Goal: Information Seeking & Learning: Learn about a topic

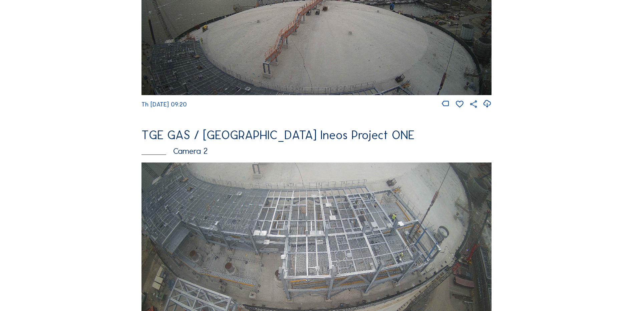
scroll to position [234, 0]
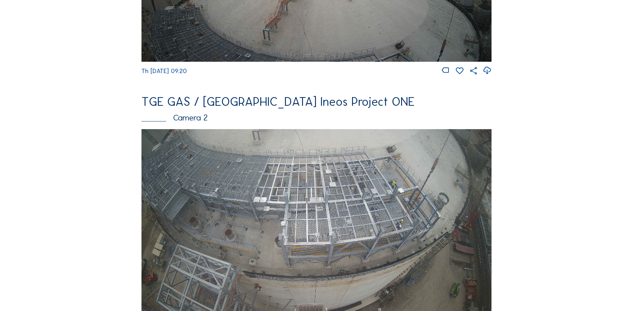
click at [296, 210] on img at bounding box center [316, 227] width 350 height 197
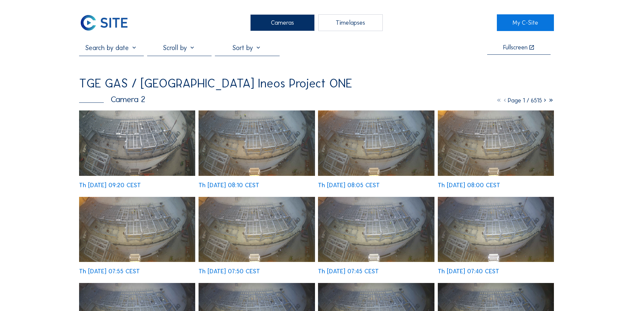
click at [130, 145] on img at bounding box center [137, 142] width 116 height 65
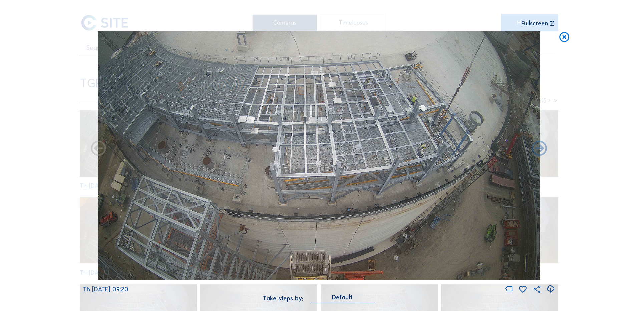
click at [563, 39] on icon at bounding box center [564, 37] width 12 height 12
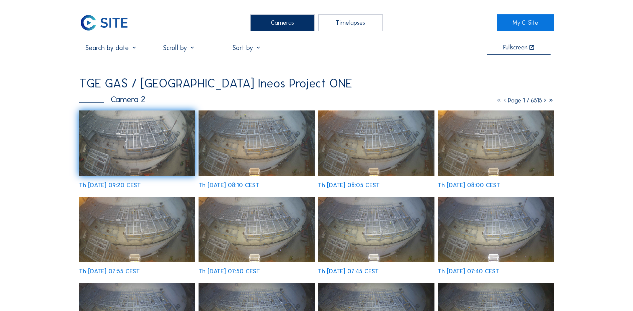
click at [146, 137] on img at bounding box center [137, 142] width 116 height 65
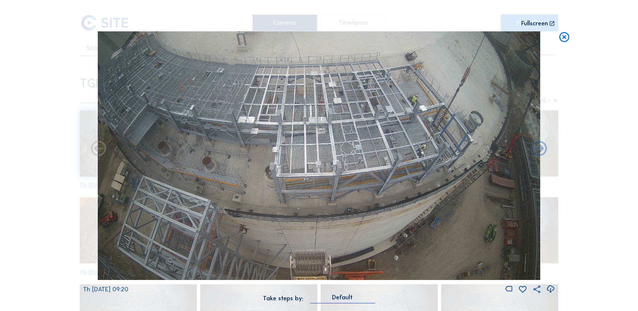
click at [551, 292] on icon at bounding box center [550, 289] width 9 height 11
click at [603, 64] on div "Scroll to travel through time | Press 'Alt' Button + Scroll to Zoom | Click and…" at bounding box center [319, 155] width 638 height 311
click at [565, 38] on icon at bounding box center [564, 37] width 12 height 12
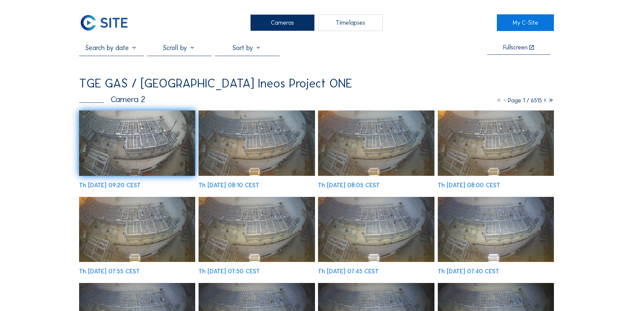
click at [291, 24] on div "Cameras" at bounding box center [282, 22] width 64 height 17
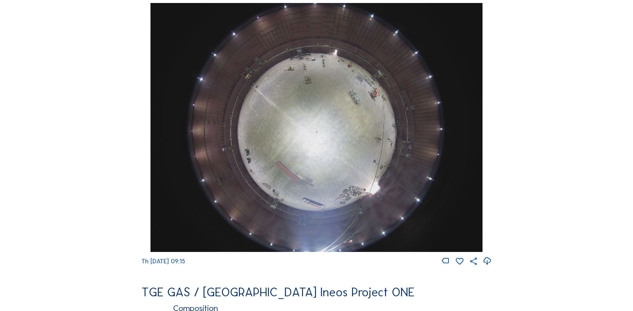
scroll to position [567, 0]
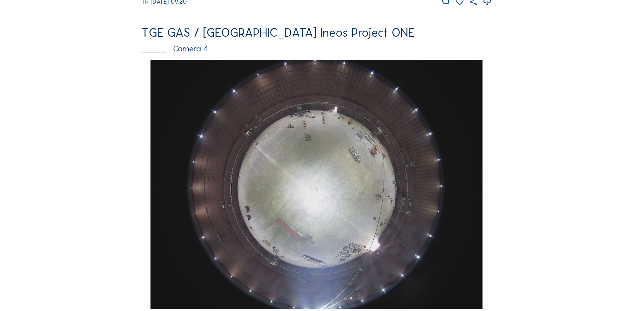
click at [328, 149] on img at bounding box center [316, 184] width 332 height 249
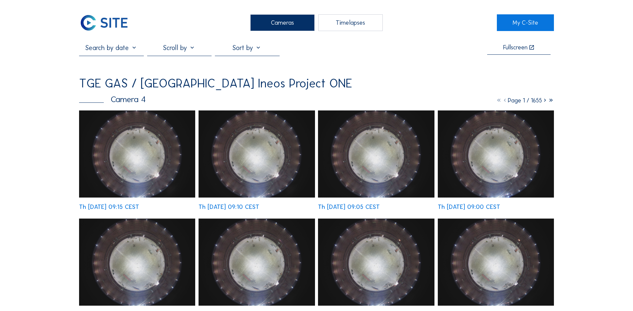
click at [153, 148] on img at bounding box center [137, 153] width 116 height 87
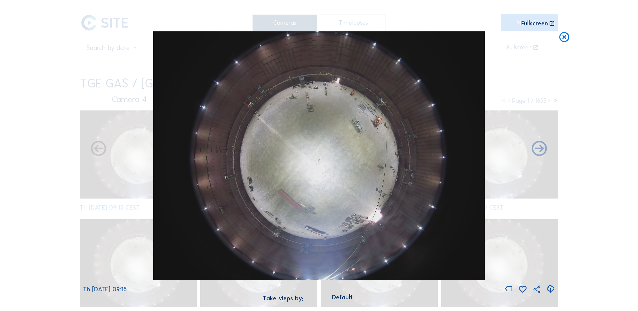
click at [551, 289] on icon at bounding box center [550, 289] width 9 height 11
drag, startPoint x: 52, startPoint y: 131, endPoint x: 133, endPoint y: 122, distance: 81.6
click at [52, 131] on div "Scroll to travel through time | Press 'Alt' Button + Scroll to Zoom | Click and…" at bounding box center [319, 155] width 638 height 311
click at [564, 39] on icon at bounding box center [564, 37] width 12 height 12
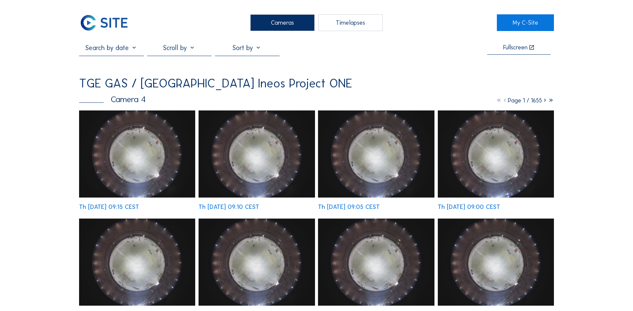
click at [278, 25] on div "Cameras" at bounding box center [282, 22] width 64 height 17
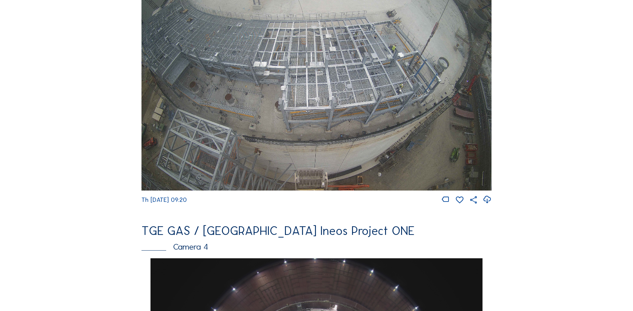
scroll to position [300, 0]
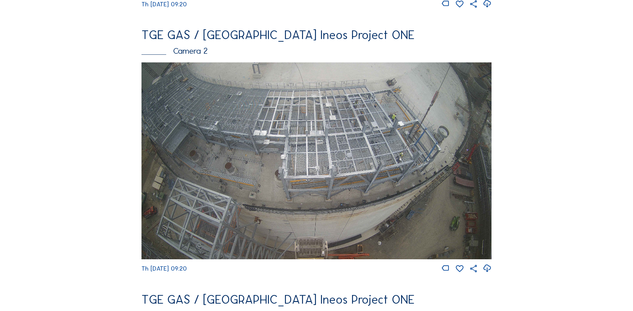
click at [407, 175] on img at bounding box center [316, 160] width 350 height 197
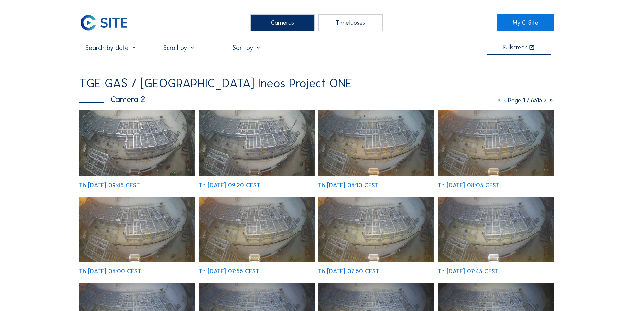
click at [147, 134] on img at bounding box center [137, 142] width 116 height 65
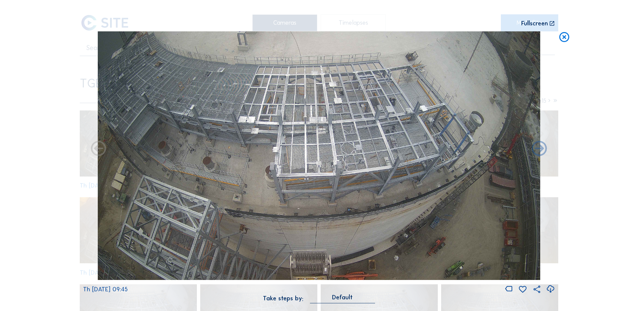
click at [550, 289] on icon at bounding box center [550, 289] width 9 height 11
click at [587, 105] on div "Scroll to travel through time | Press 'Alt' Button + Scroll to Zoom | Click and…" at bounding box center [319, 155] width 638 height 311
click at [565, 37] on icon at bounding box center [564, 37] width 12 height 12
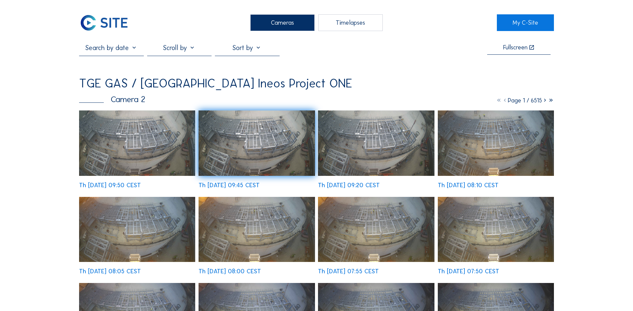
click at [281, 24] on div "Cameras" at bounding box center [282, 22] width 64 height 17
